Goal: Transaction & Acquisition: Download file/media

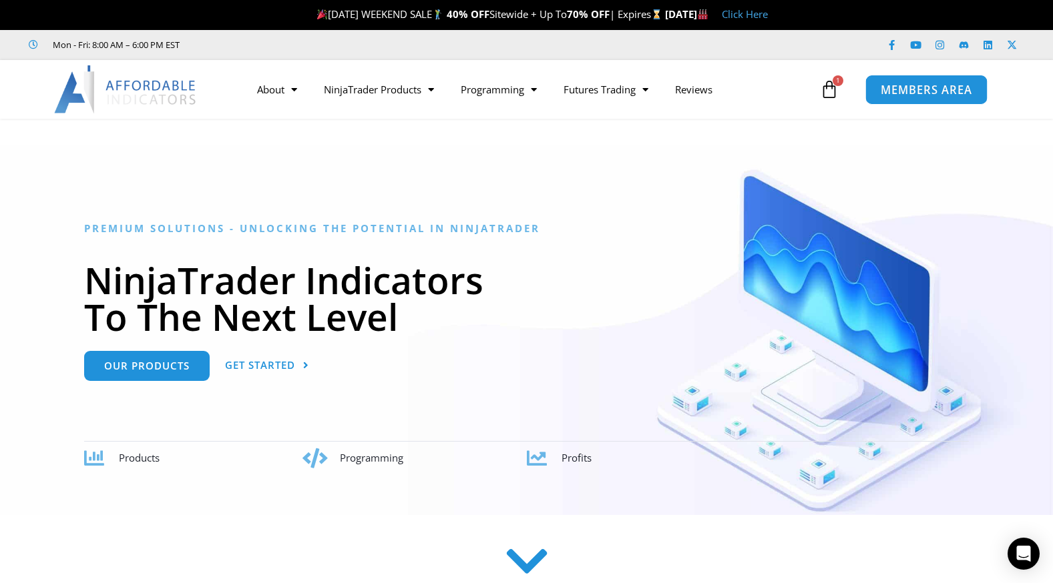
click at [975, 83] on link "MEMBERS AREA" at bounding box center [926, 89] width 122 height 30
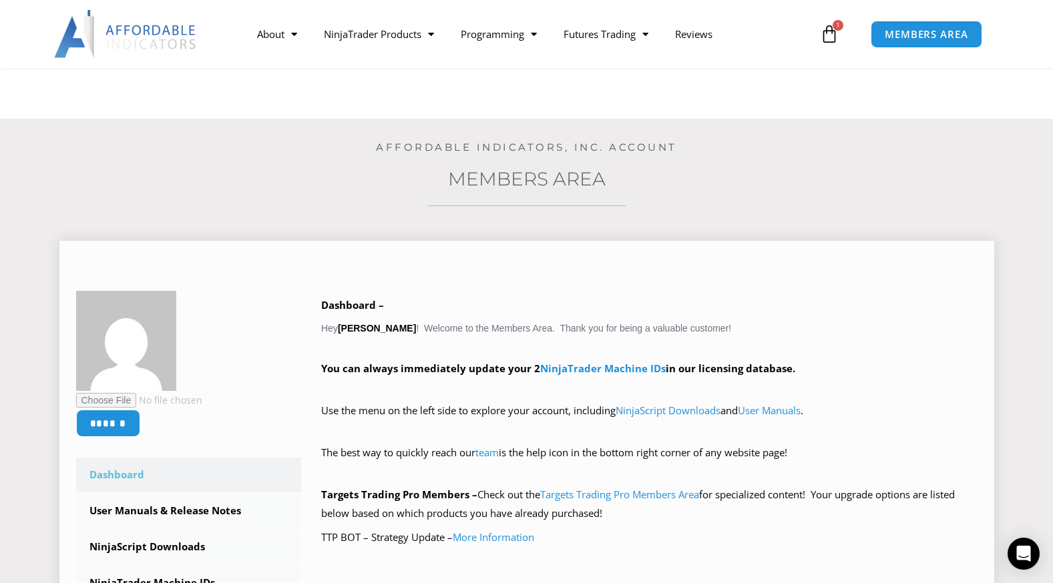
scroll to position [200, 0]
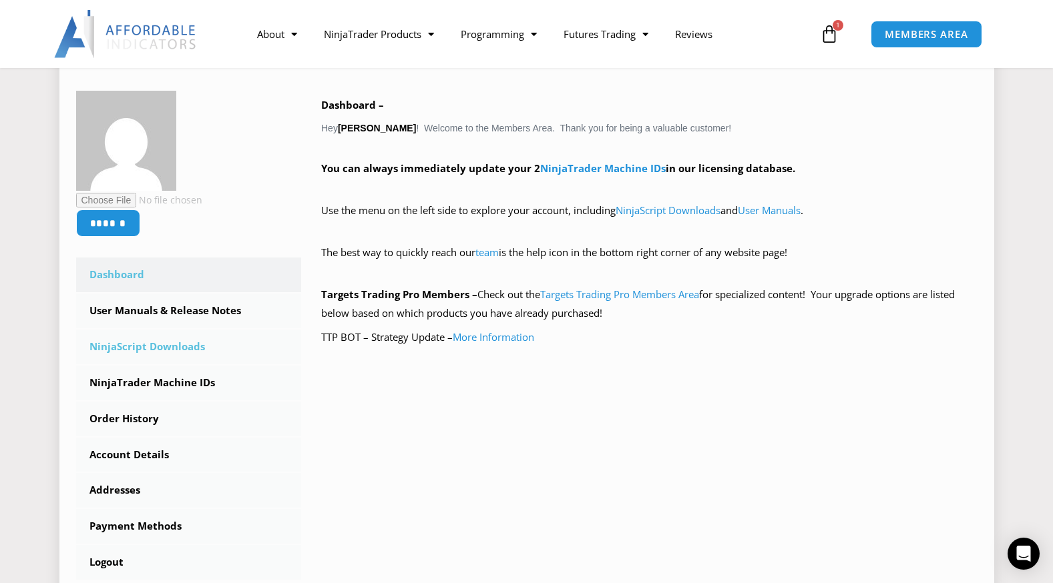
click at [154, 347] on link "NinjaScript Downloads" at bounding box center [189, 347] width 226 height 35
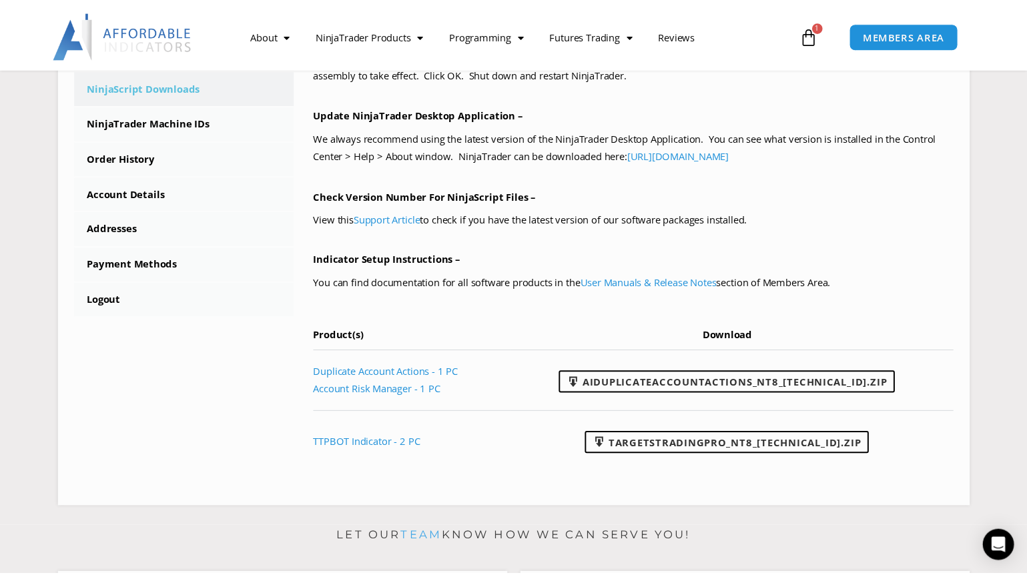
scroll to position [467, 0]
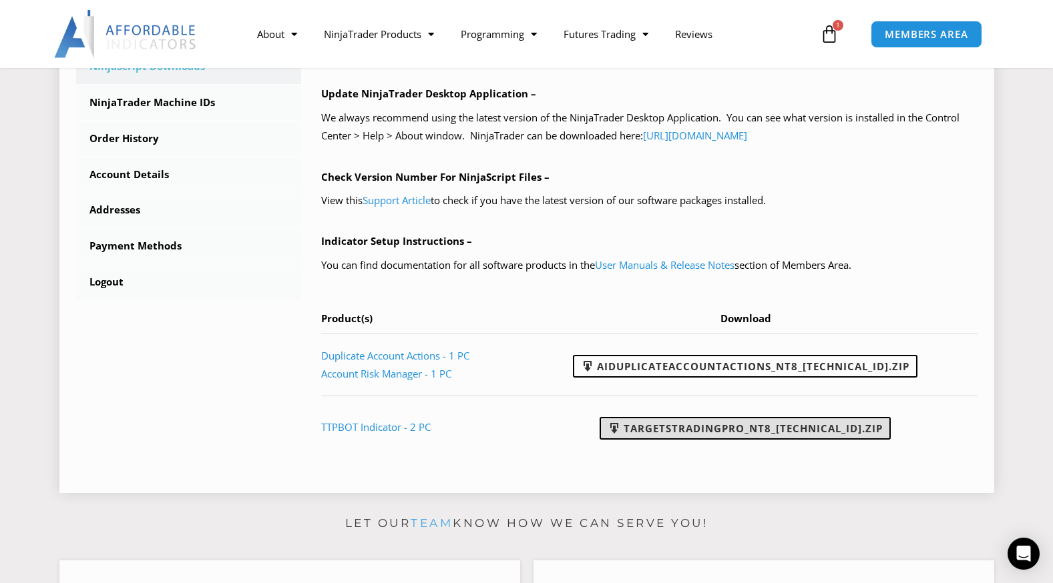
click at [778, 427] on link "TargetsTradingPro_NT8_23.3.6.3.zip" at bounding box center [744, 428] width 291 height 23
